Goal: Check status: Check status

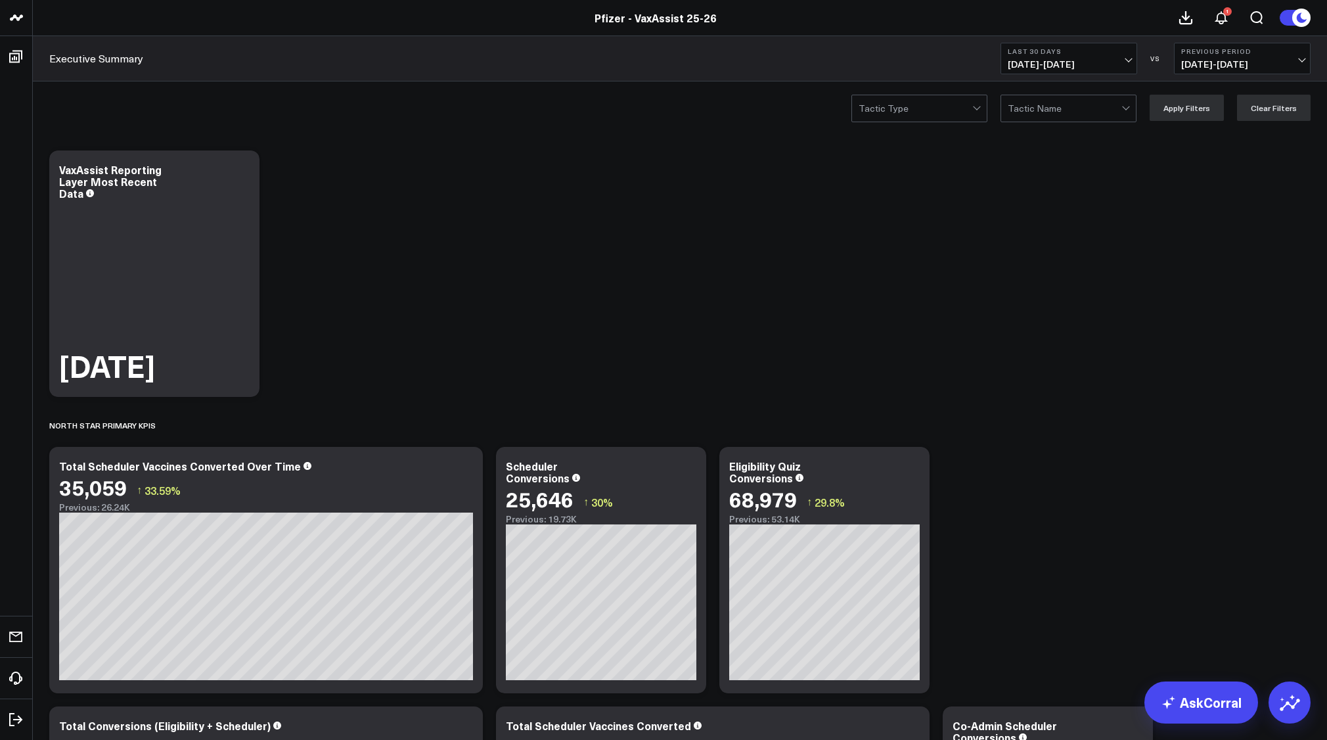
click at [1122, 64] on span "[DATE] - [DATE]" at bounding box center [1069, 64] width 122 height 11
click at [1066, 194] on link "Last 90 Days" at bounding box center [1068, 189] width 135 height 25
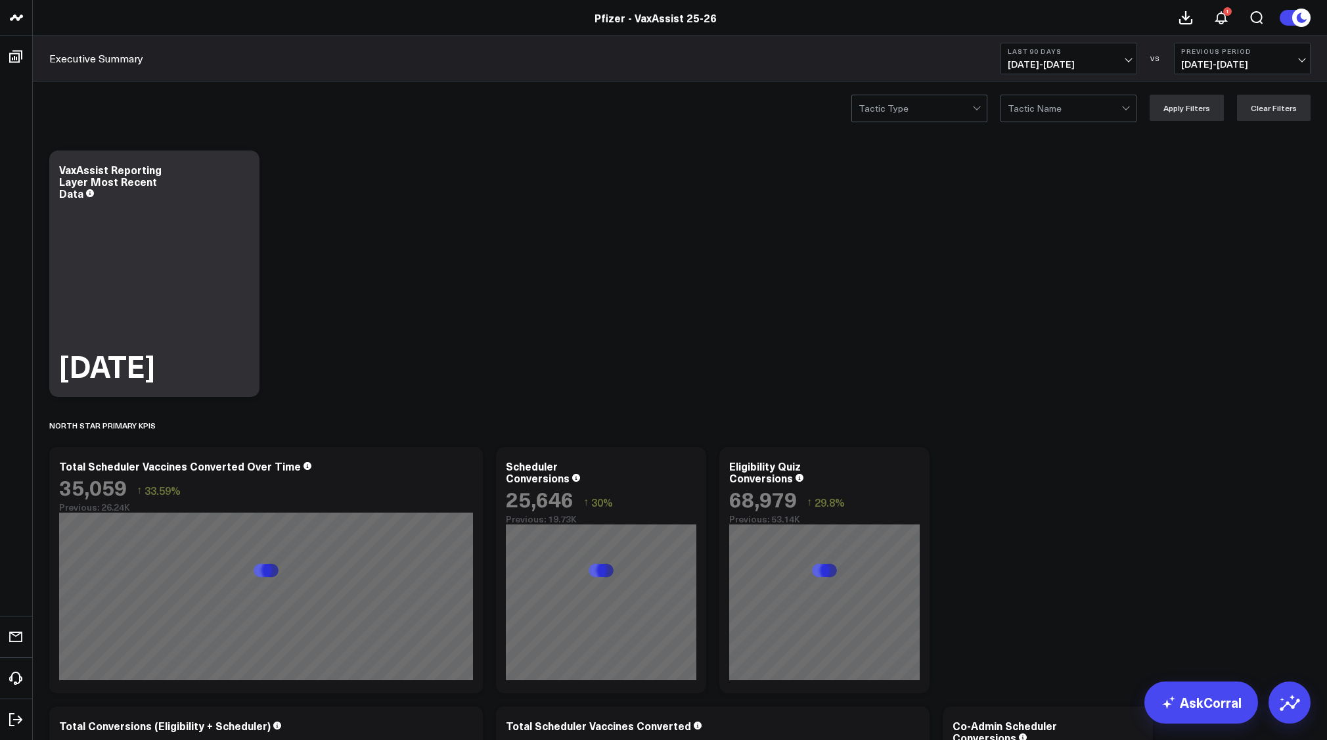
click at [1302, 59] on span "[DATE] - [DATE]" at bounding box center [1242, 64] width 122 height 11
click at [1227, 158] on link "No Comparison" at bounding box center [1242, 163] width 135 height 25
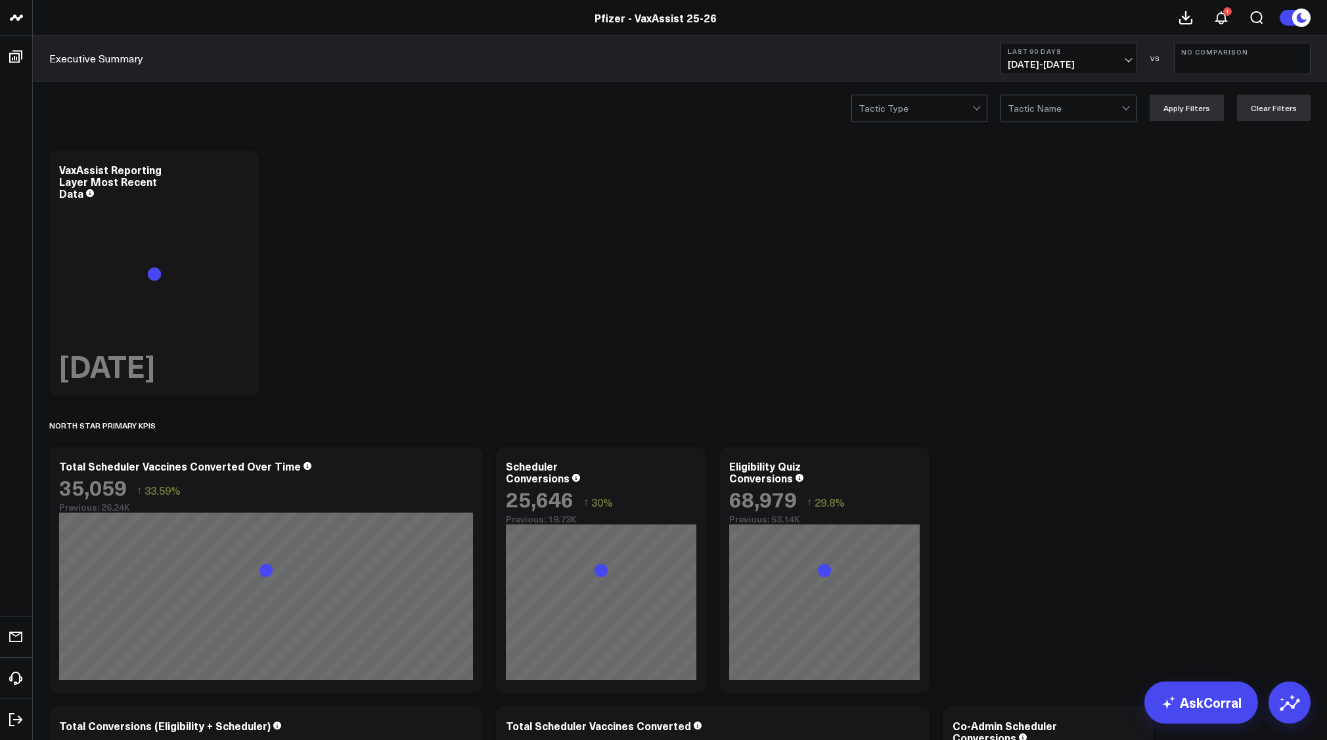
click at [1115, 49] on b "Last 90 Days" at bounding box center [1069, 51] width 122 height 8
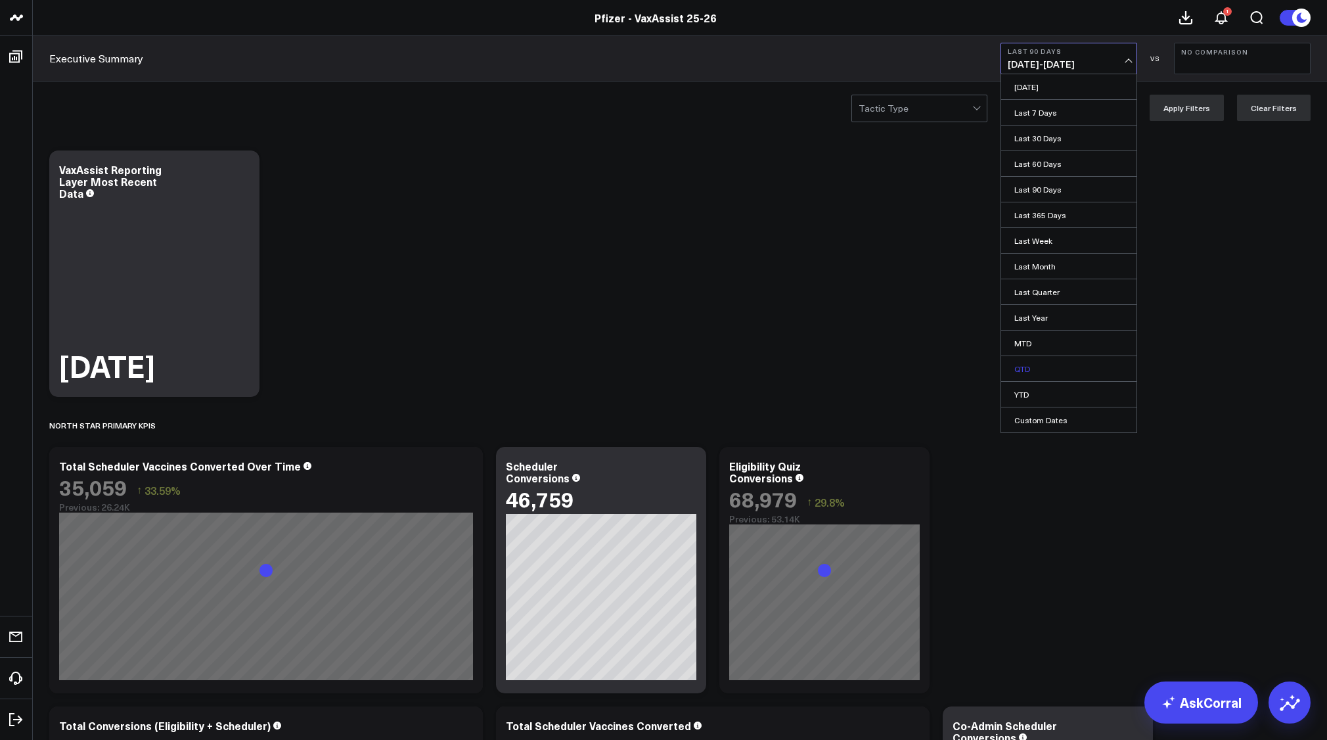
click at [1042, 371] on link "QTD" at bounding box center [1068, 368] width 135 height 25
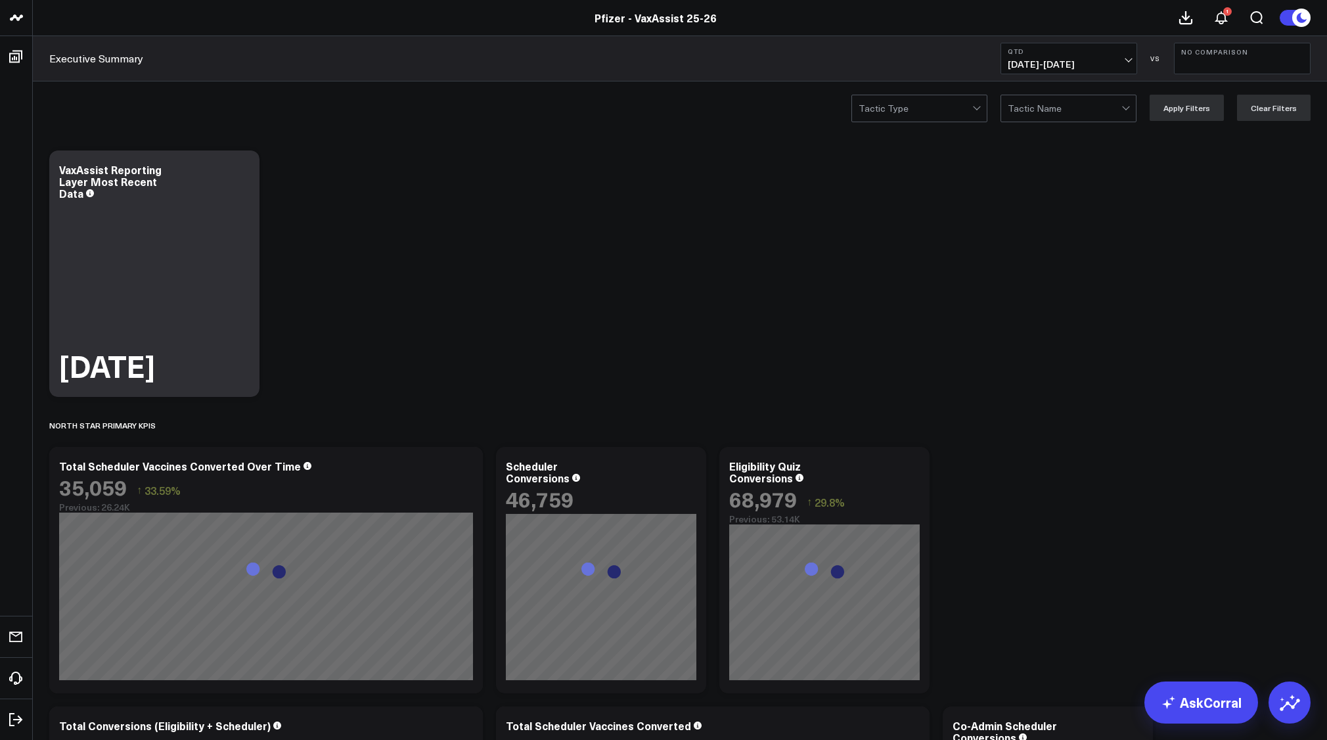
click at [1127, 50] on b "QTD" at bounding box center [1069, 51] width 122 height 8
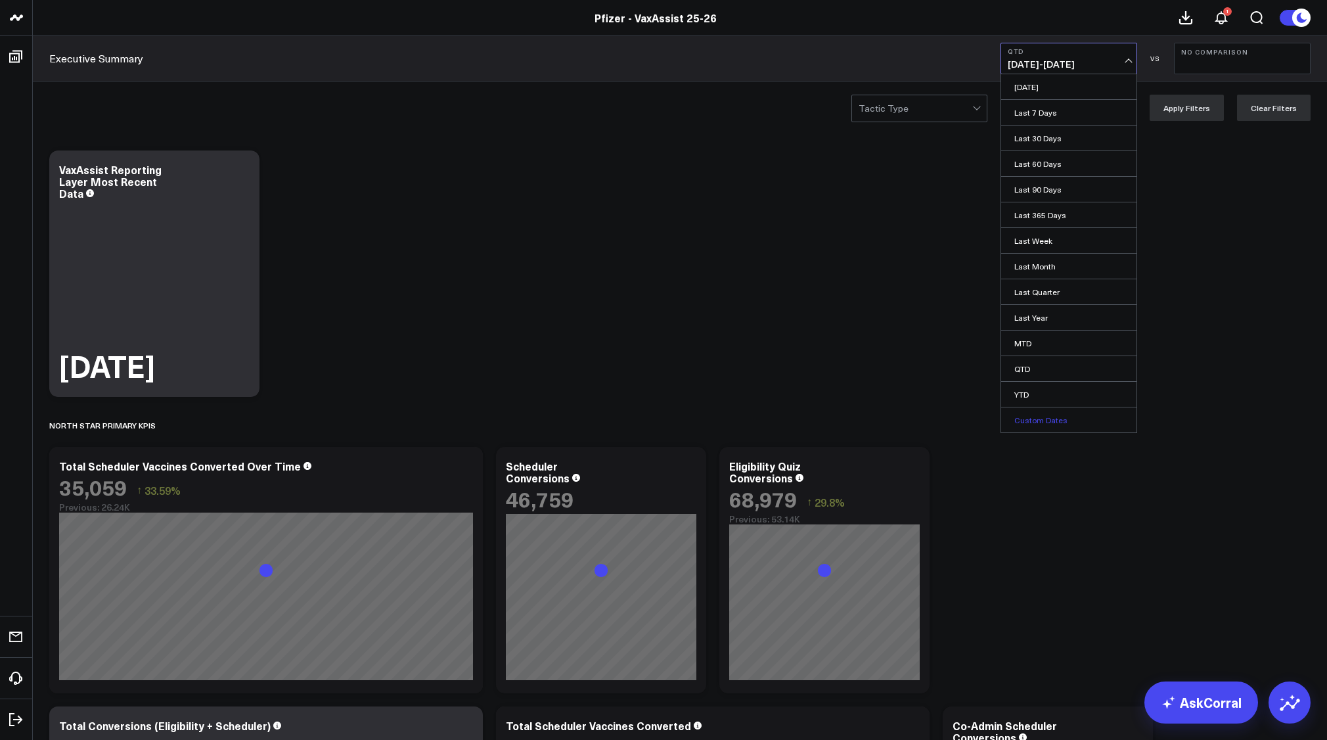
click at [1042, 426] on link "Custom Dates" at bounding box center [1068, 419] width 135 height 25
select select "9"
select select "2025"
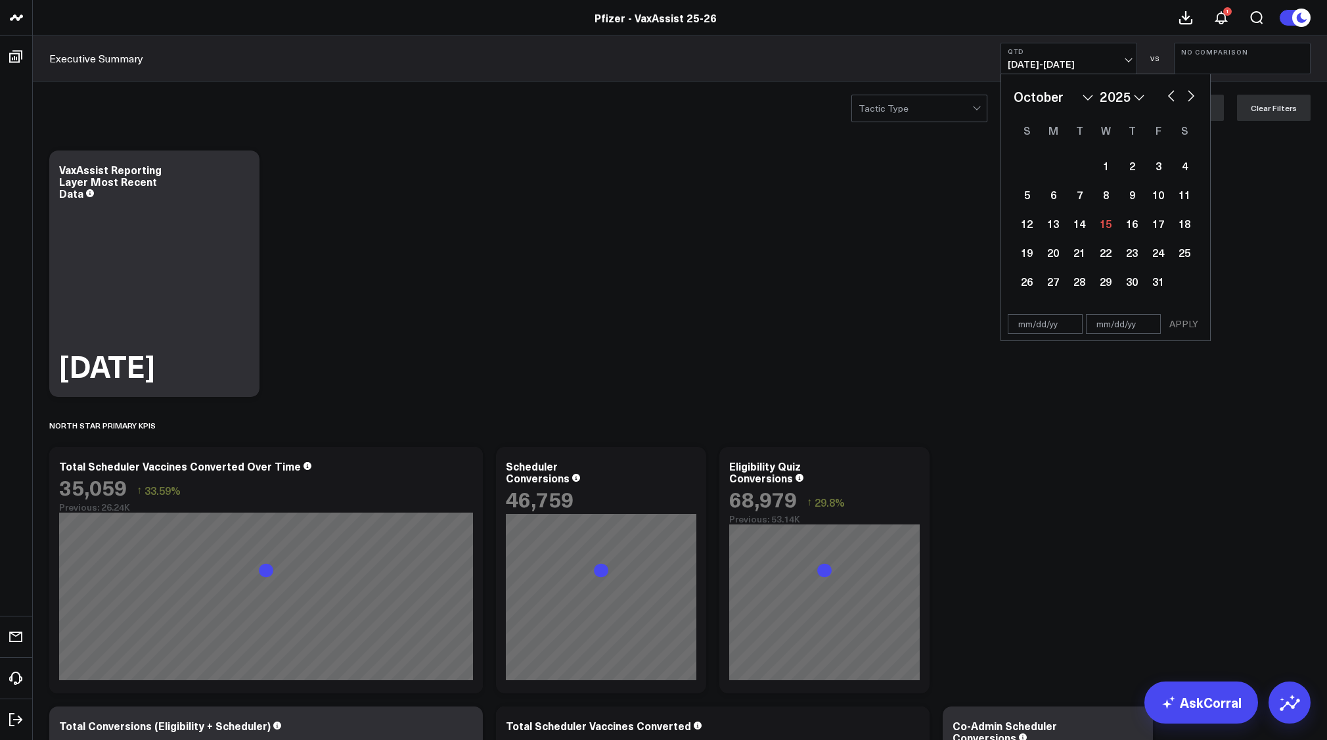
click at [1171, 95] on button "button" at bounding box center [1171, 95] width 13 height 16
select select "8"
select select "2025"
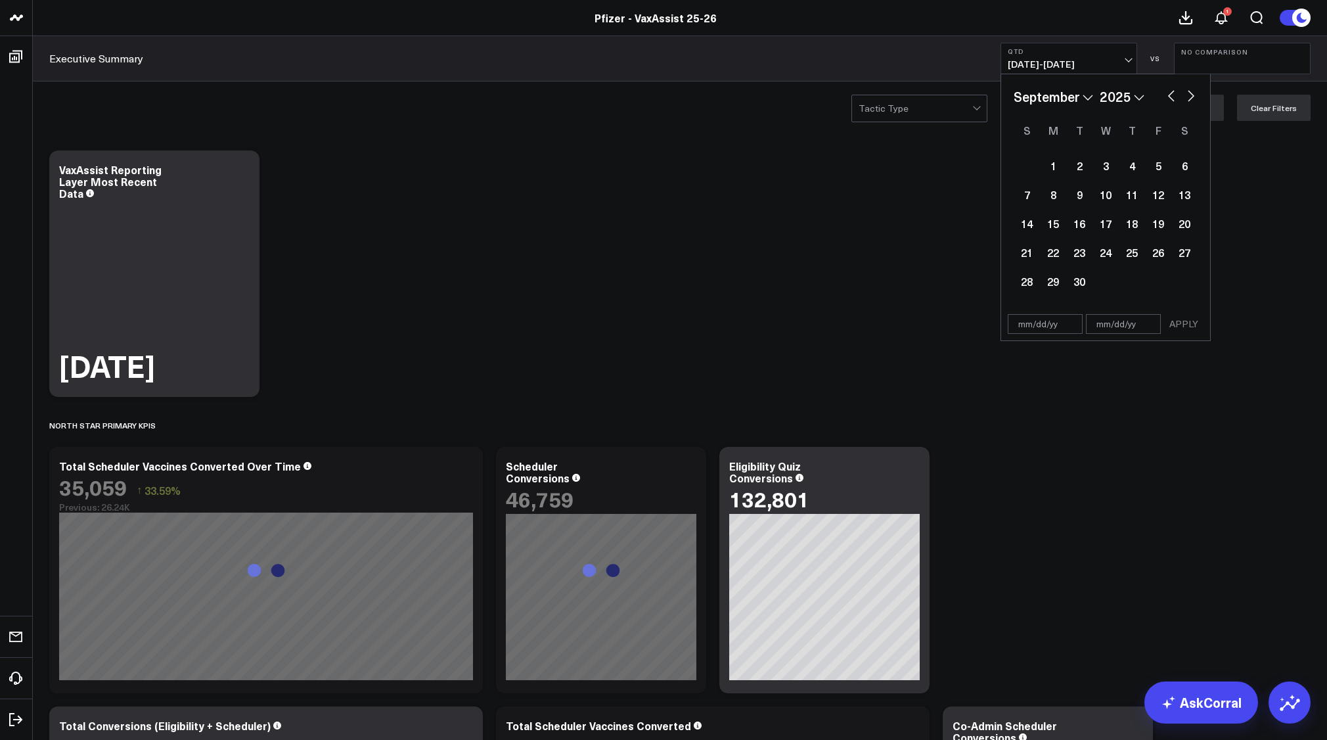
click at [1172, 97] on button "button" at bounding box center [1171, 95] width 13 height 16
select select "7"
select select "2025"
click at [1171, 95] on button "button" at bounding box center [1171, 95] width 13 height 16
select select "6"
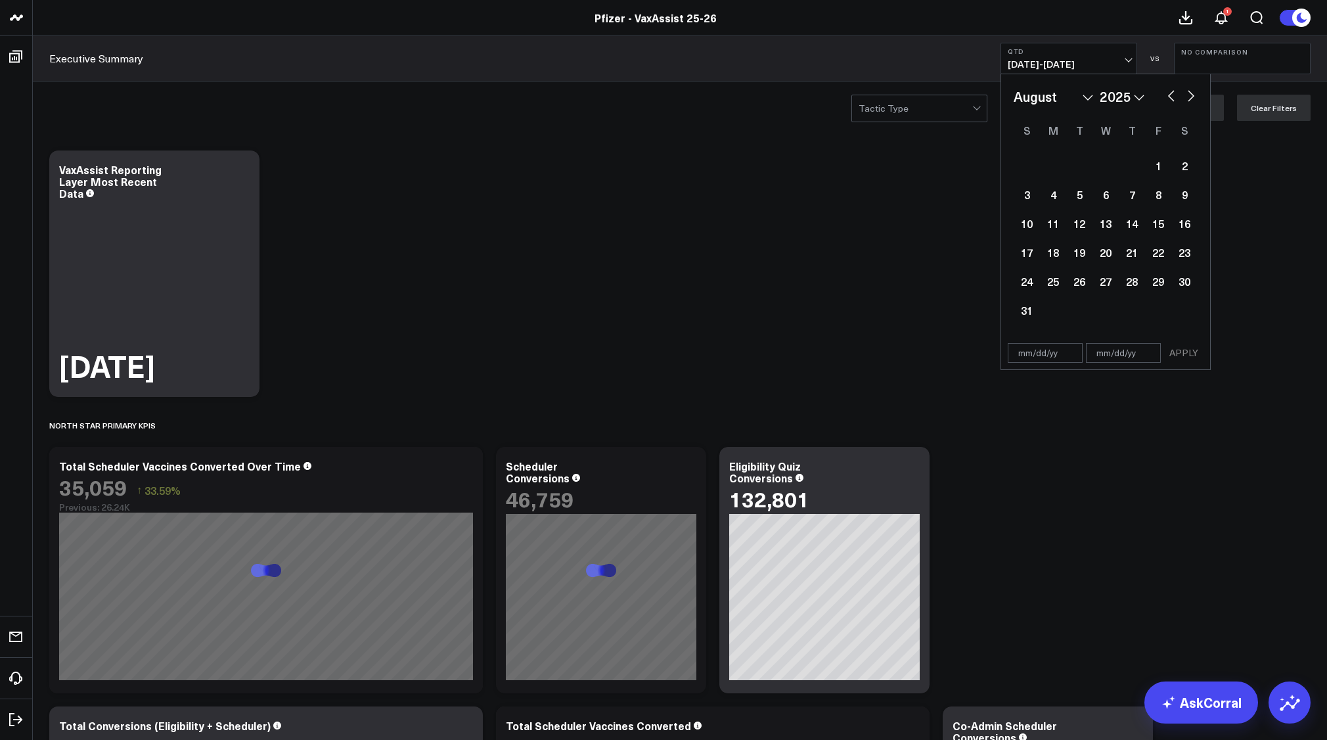
select select "2025"
click at [1083, 168] on div "1" at bounding box center [1079, 165] width 26 height 26
type input "[DATE]"
select select "6"
select select "2025"
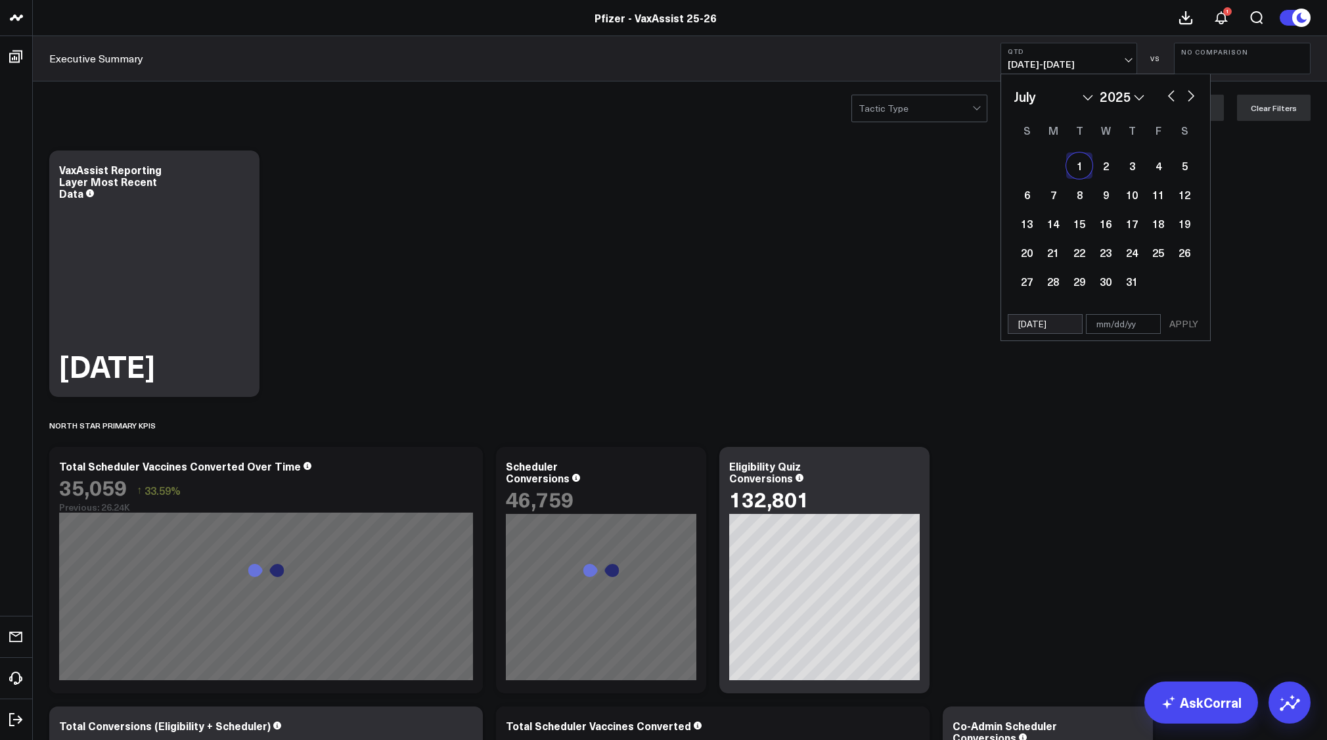
click at [1193, 95] on button "button" at bounding box center [1191, 95] width 13 height 16
select select "7"
select select "2025"
click at [1193, 95] on button "button" at bounding box center [1191, 95] width 13 height 16
select select "8"
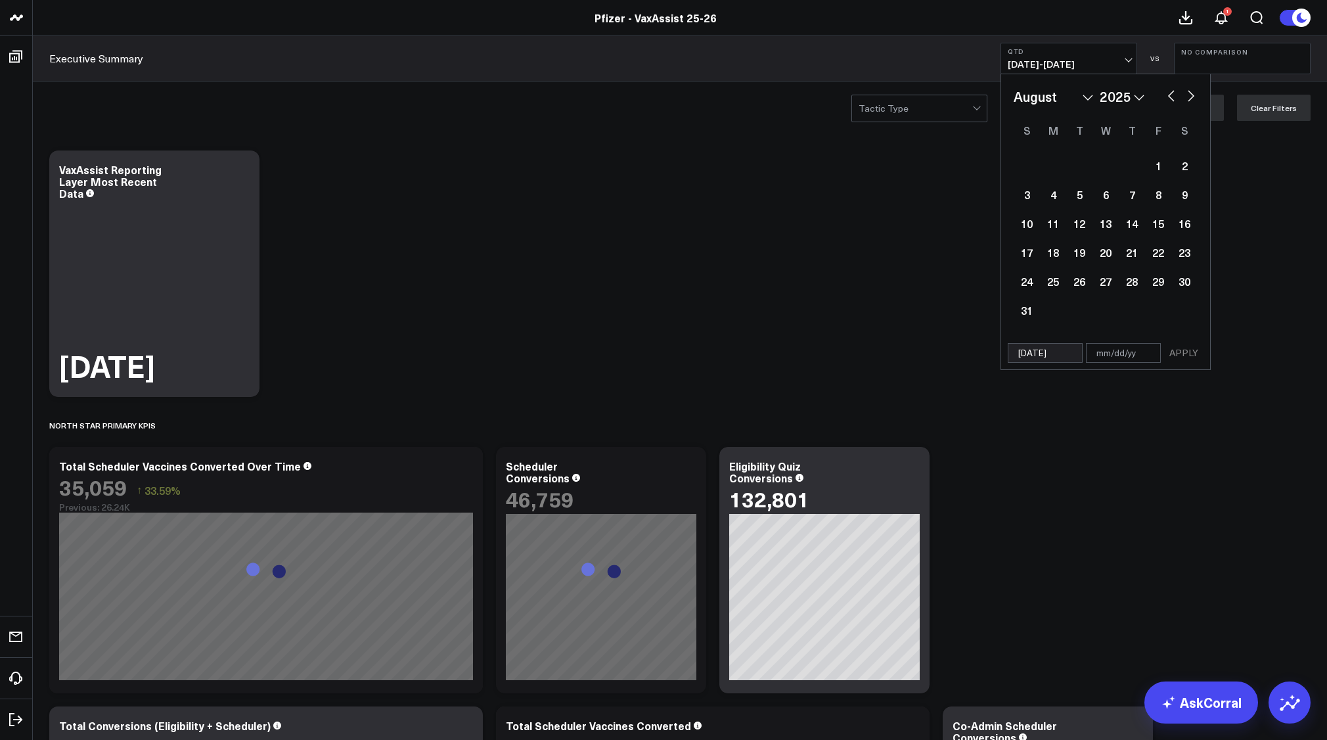
select select "2025"
click at [1193, 95] on button "button" at bounding box center [1191, 95] width 13 height 16
select select "9"
select select "2025"
click at [1176, 96] on button "button" at bounding box center [1171, 95] width 13 height 16
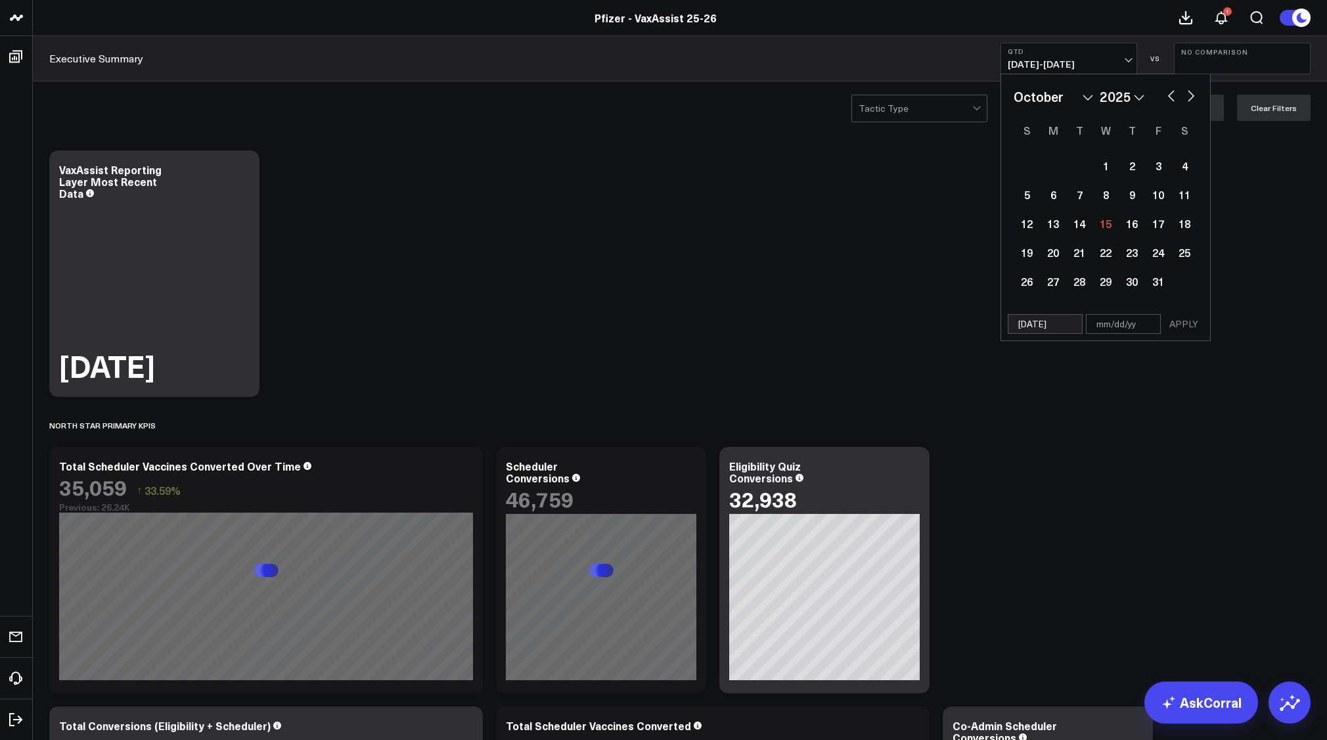
select select "8"
select select "2025"
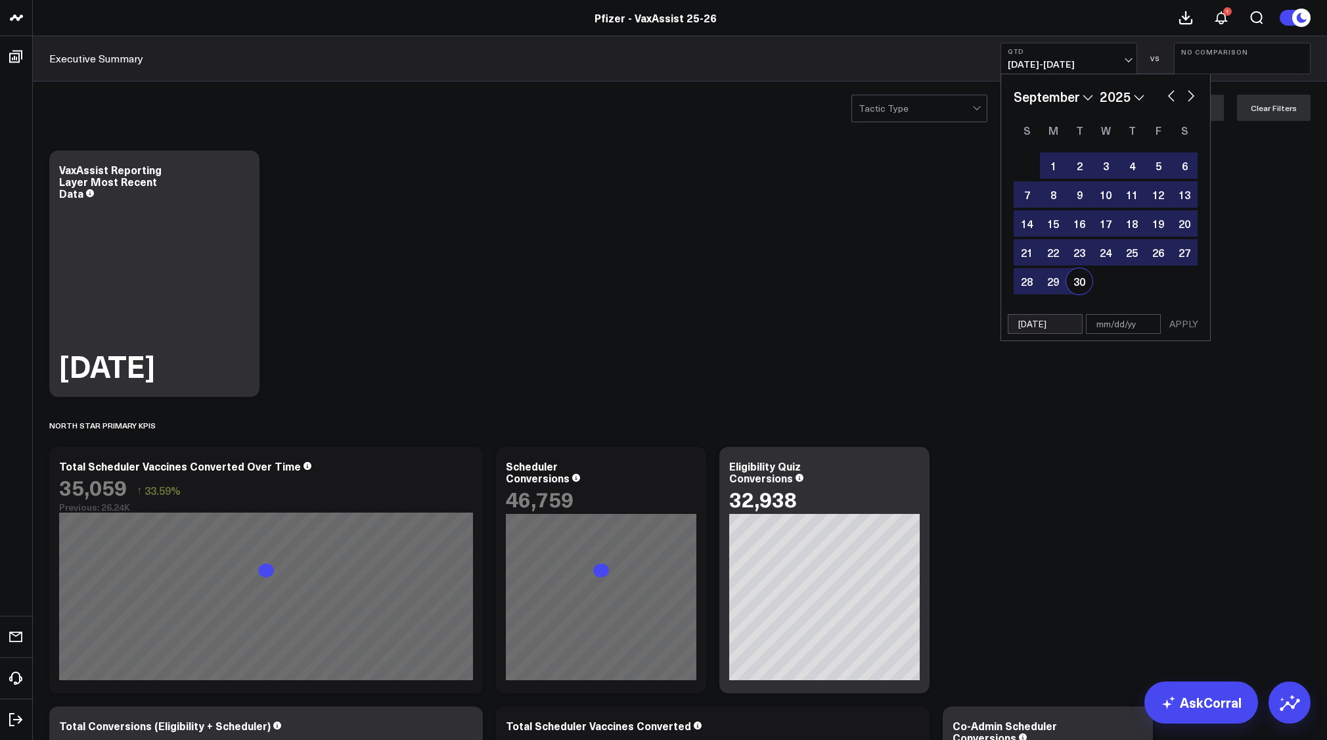
click at [1080, 285] on div "30" at bounding box center [1079, 281] width 26 height 26
type input "[DATE]"
select select "8"
select select "2025"
click at [1181, 325] on button "APPLY" at bounding box center [1183, 324] width 39 height 20
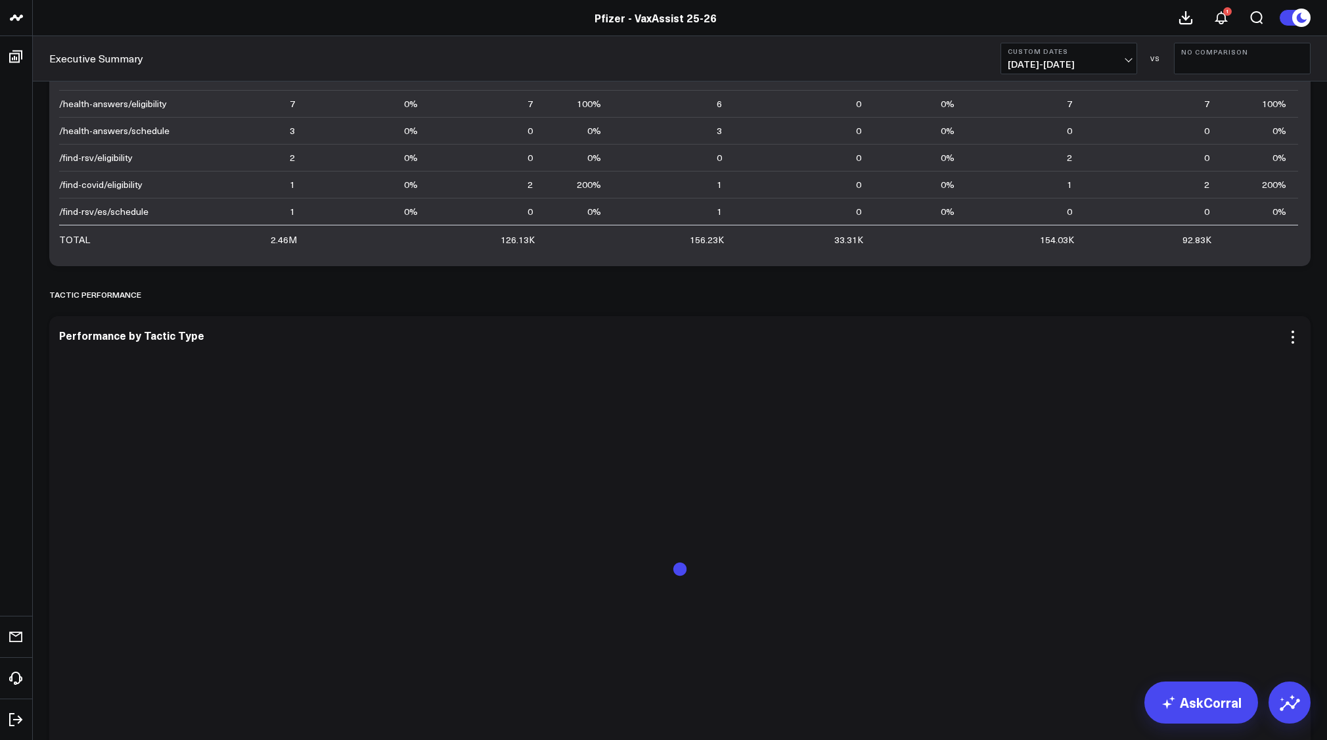
scroll to position [2774, 0]
